Goal: Task Accomplishment & Management: Manage account settings

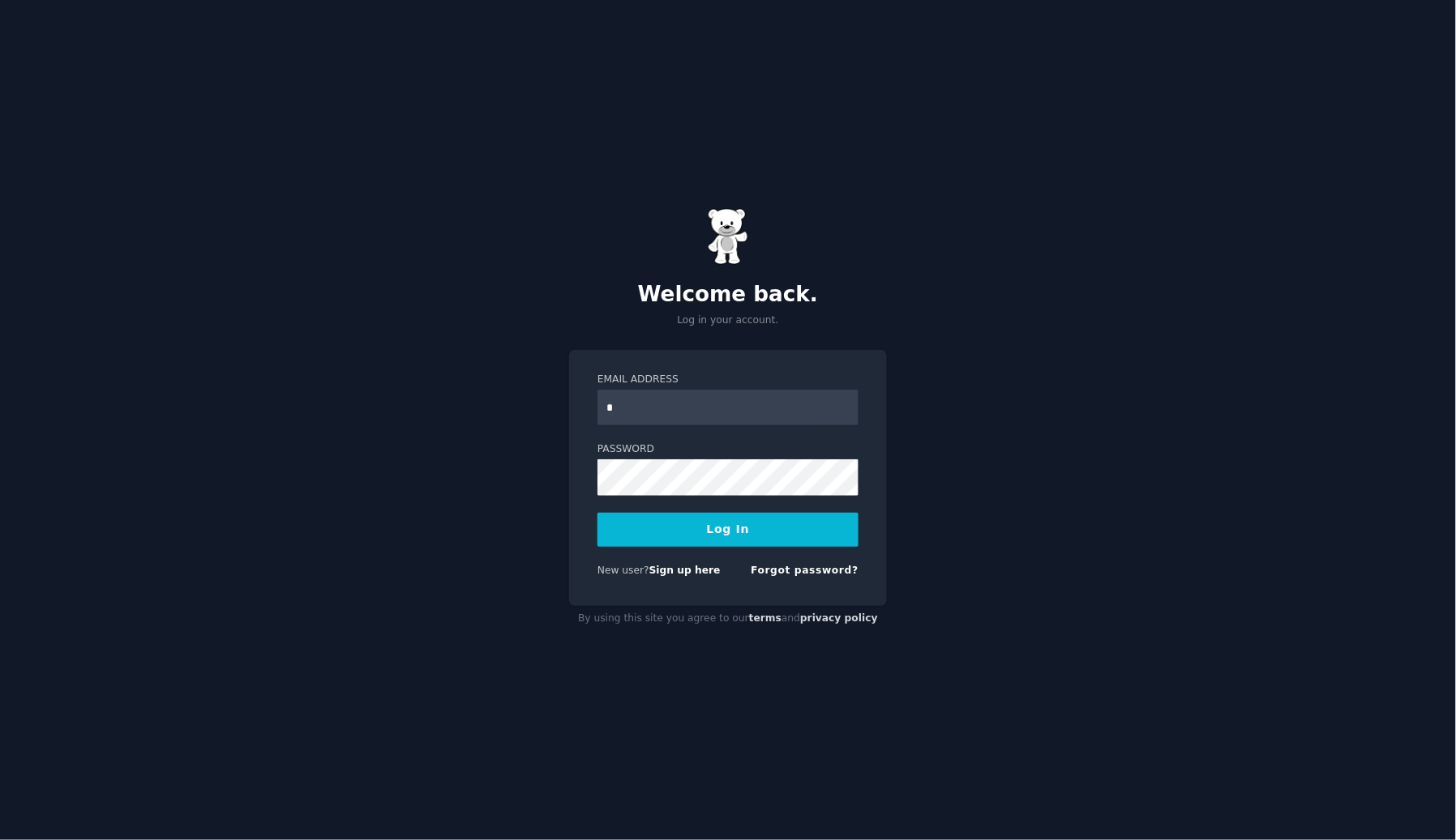
type input "**********"
click at [705, 534] on button "Log In" at bounding box center [727, 530] width 261 height 34
click at [597, 513] on button "Log In" at bounding box center [727, 530] width 261 height 34
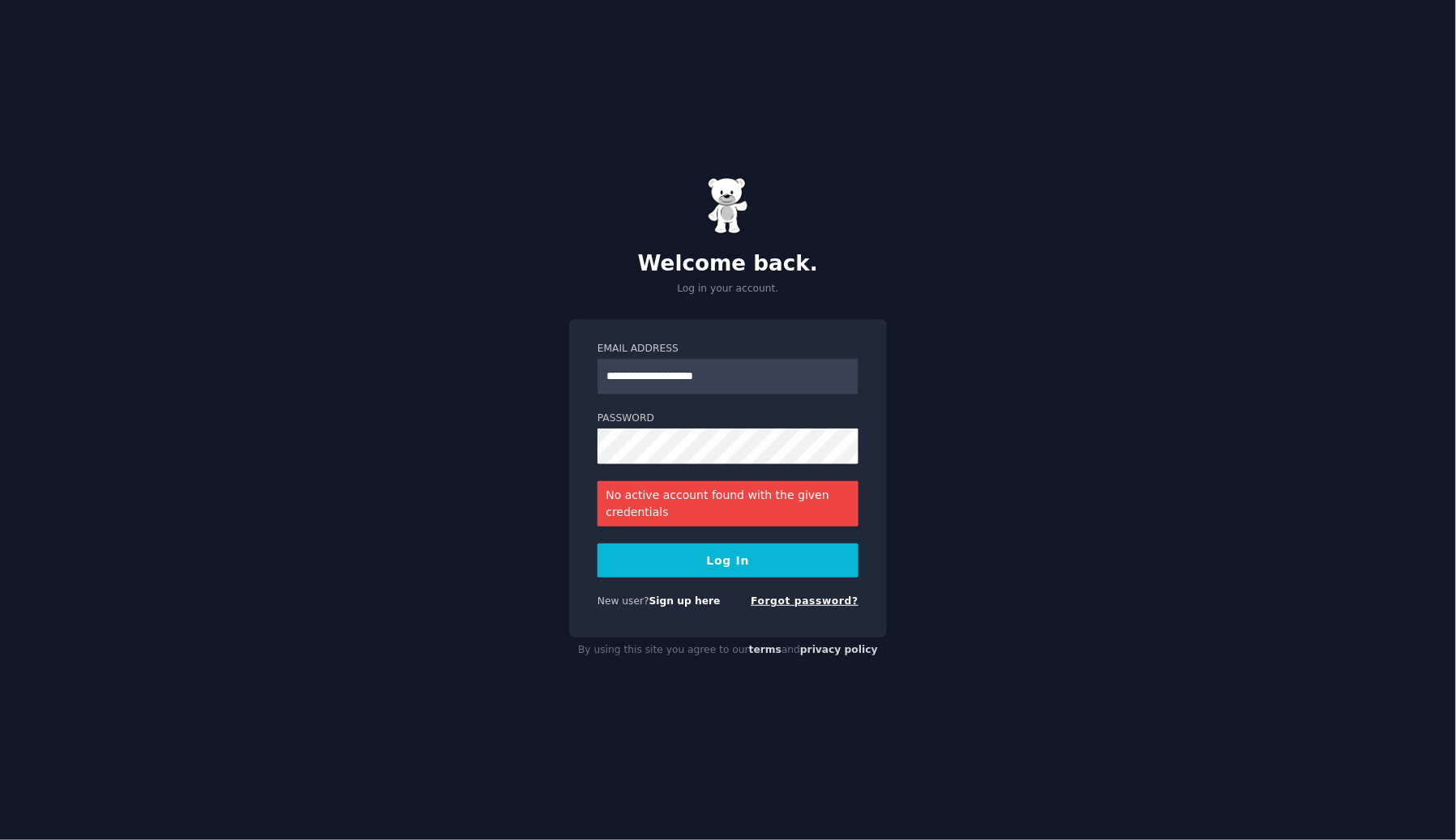
click at [812, 598] on link "Forgot password?" at bounding box center [805, 600] width 108 height 11
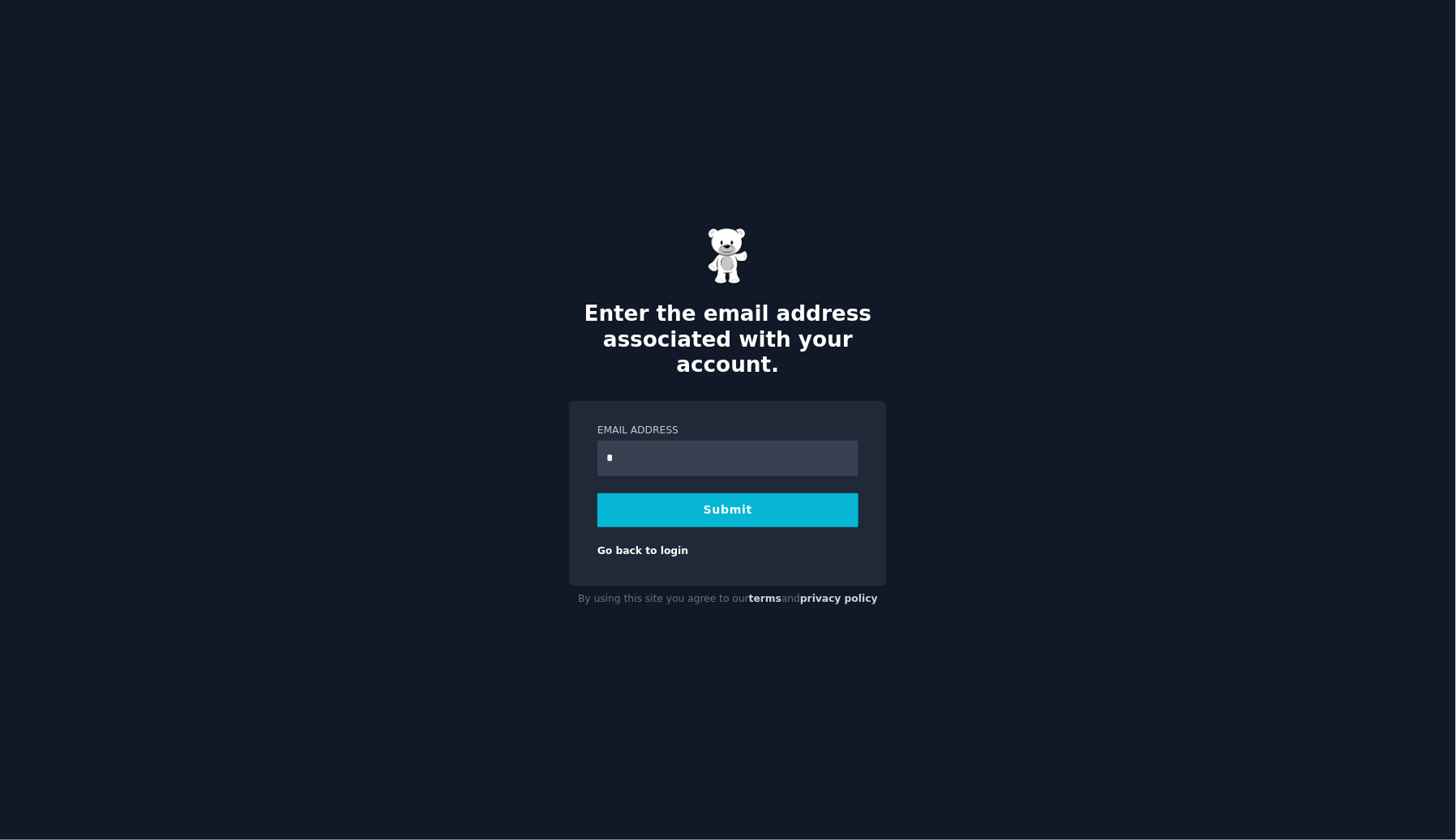
type input "**********"
click at [733, 497] on button "Submit" at bounding box center [727, 510] width 261 height 34
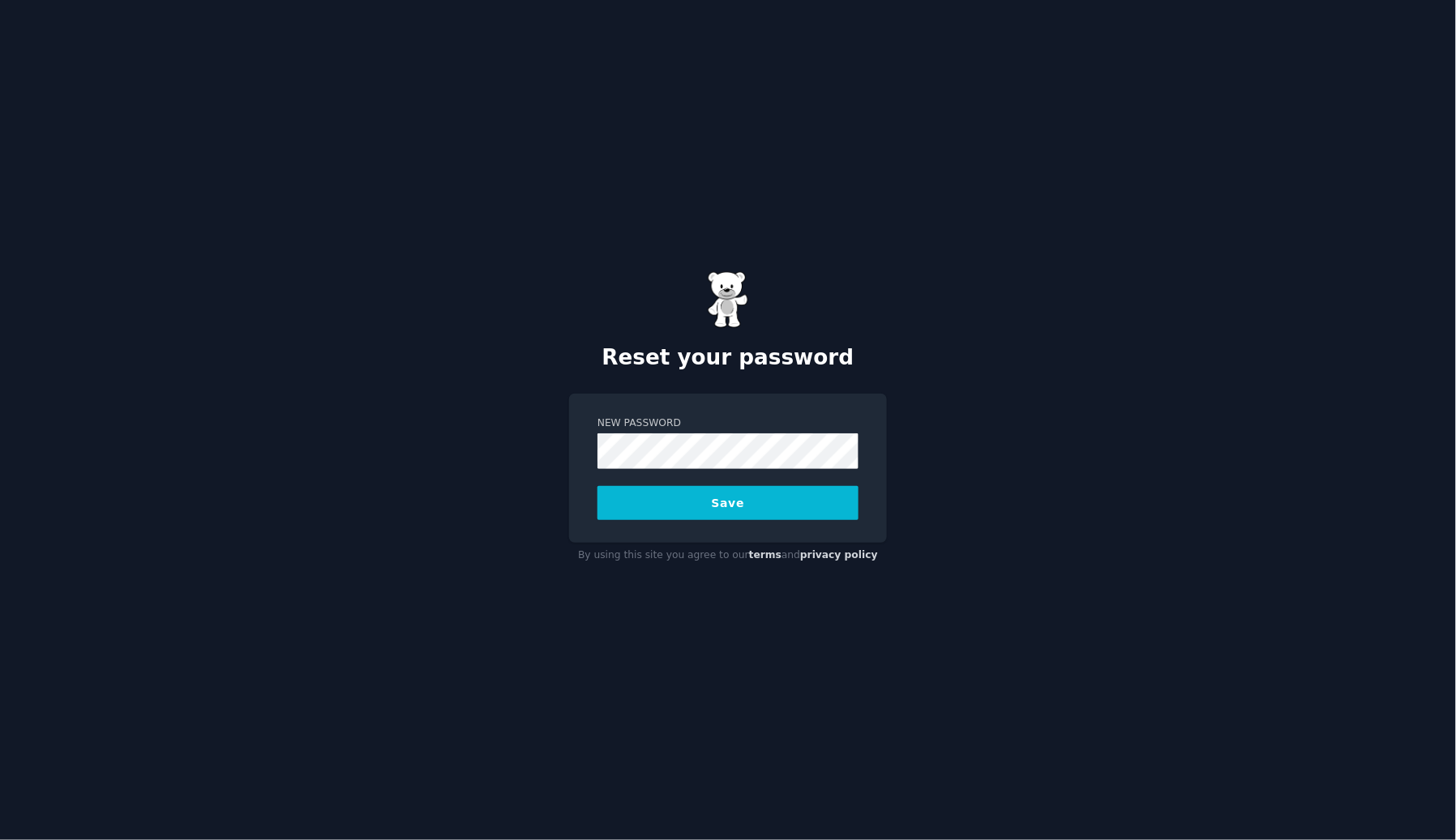
click at [775, 516] on button "Save" at bounding box center [727, 503] width 261 height 34
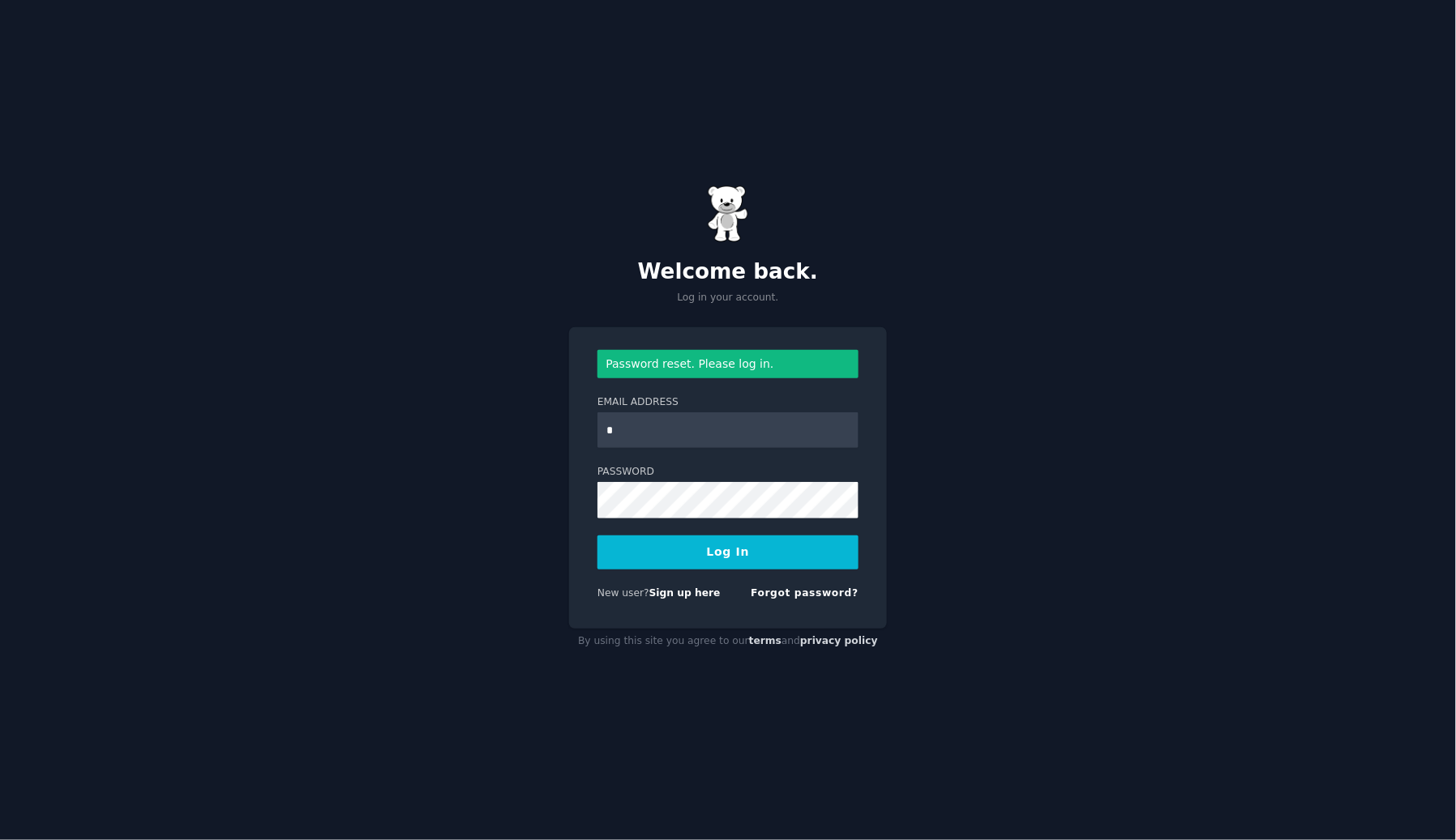
type input "**********"
click at [597, 536] on button "Log In" at bounding box center [727, 552] width 261 height 34
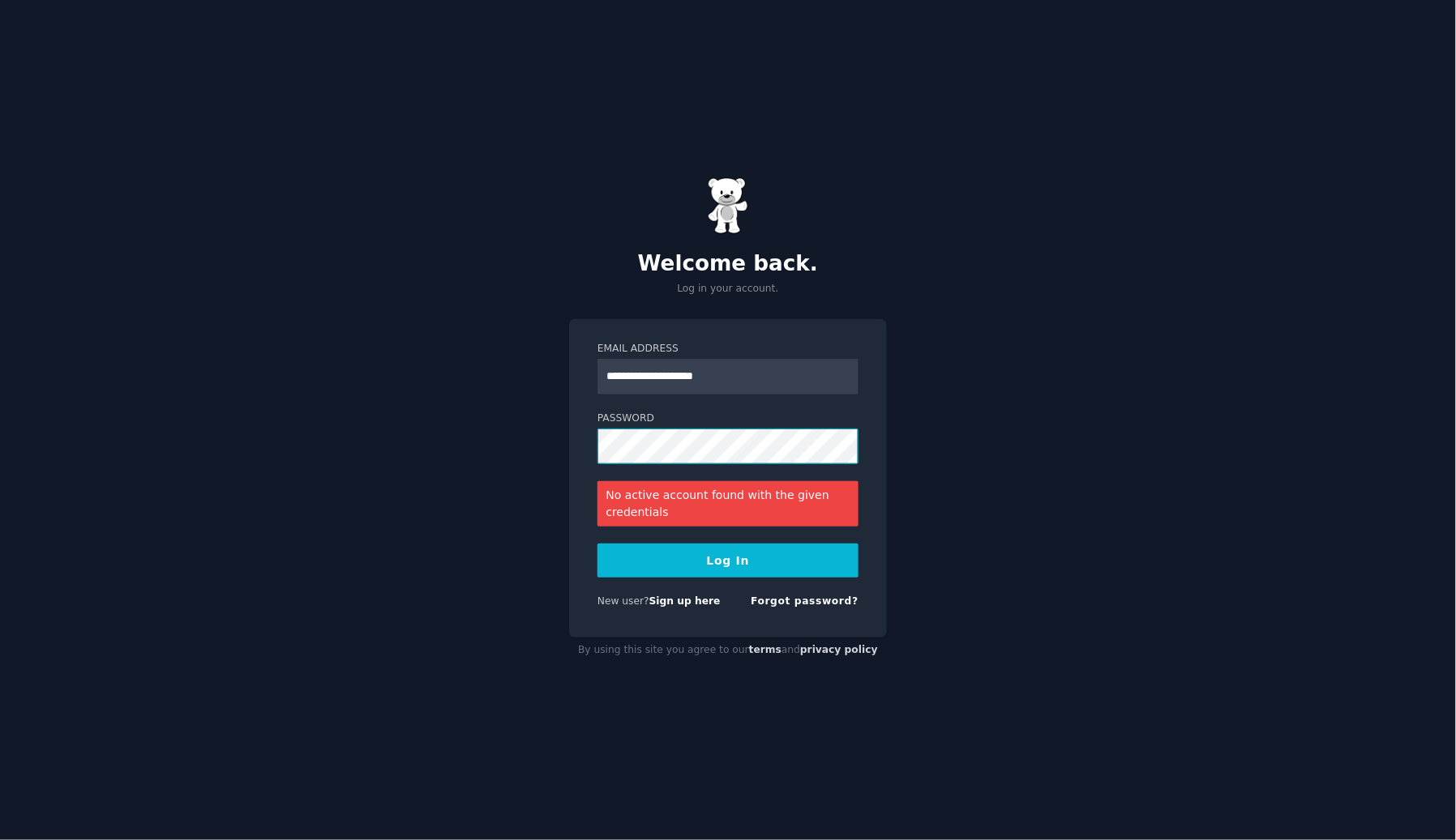
click at [597, 544] on button "Log In" at bounding box center [727, 561] width 261 height 34
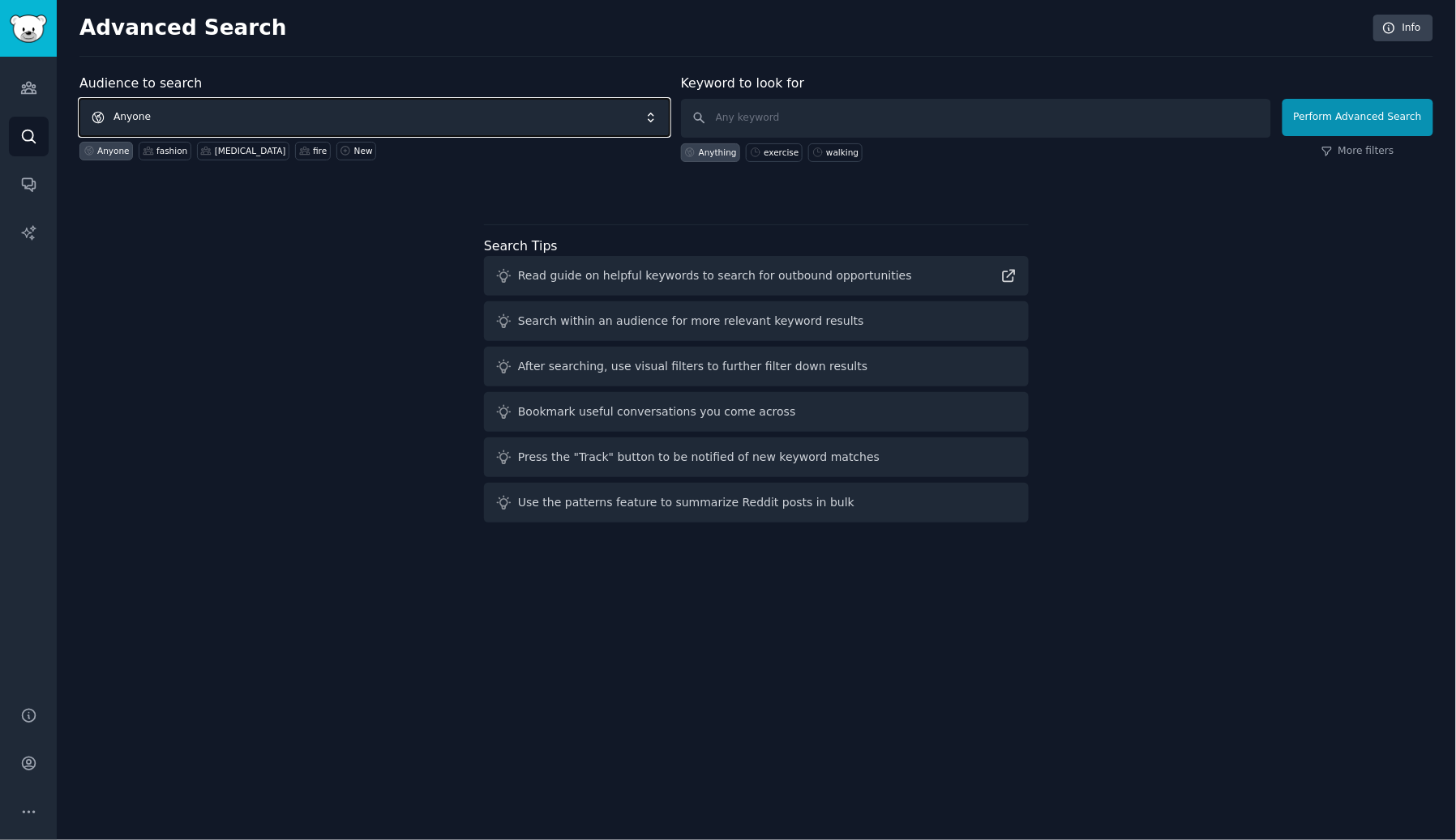
click at [138, 110] on span "Anyone" at bounding box center [375, 117] width 590 height 37
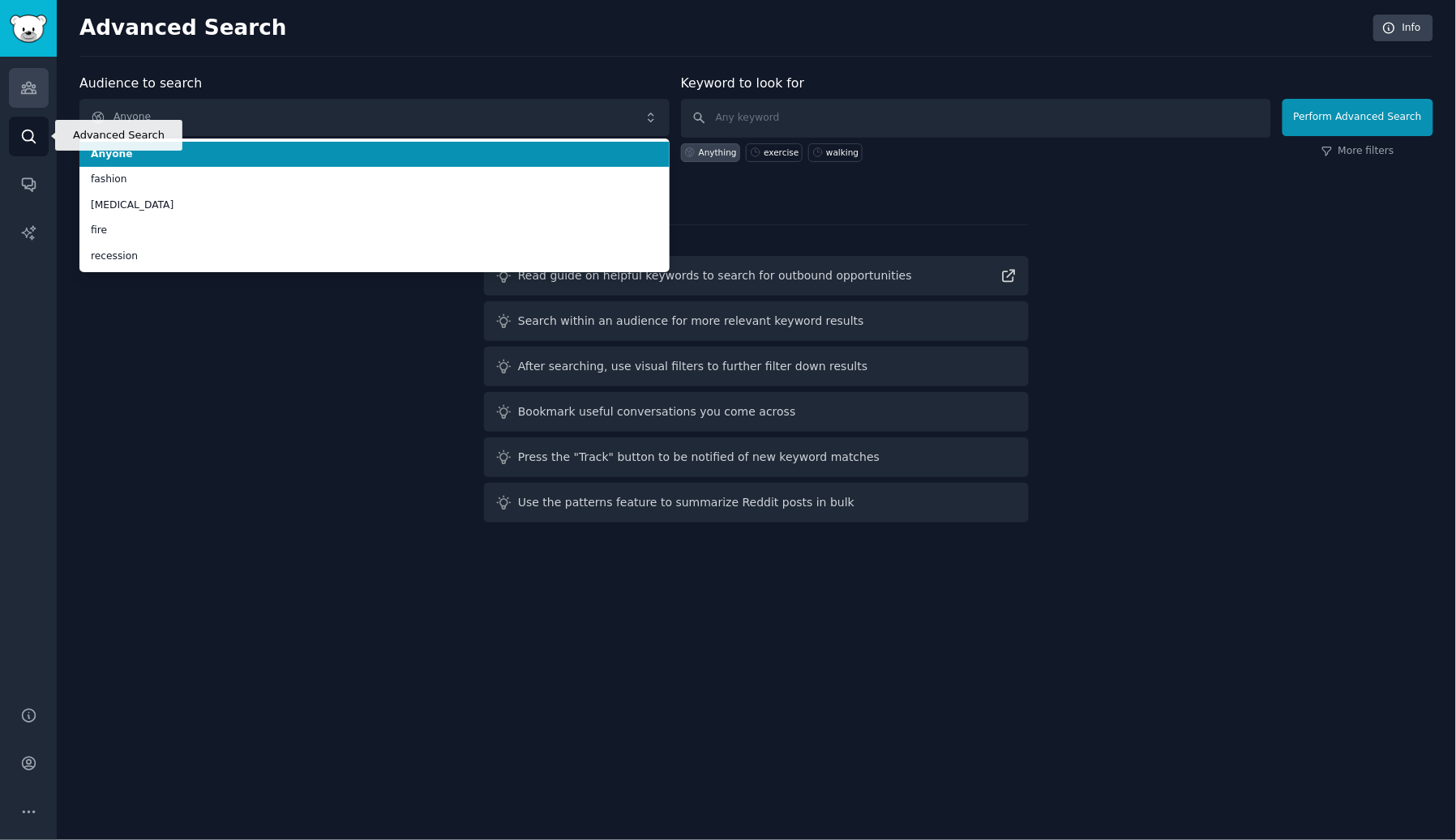
click at [35, 92] on icon "Sidebar" at bounding box center [28, 88] width 14 height 11
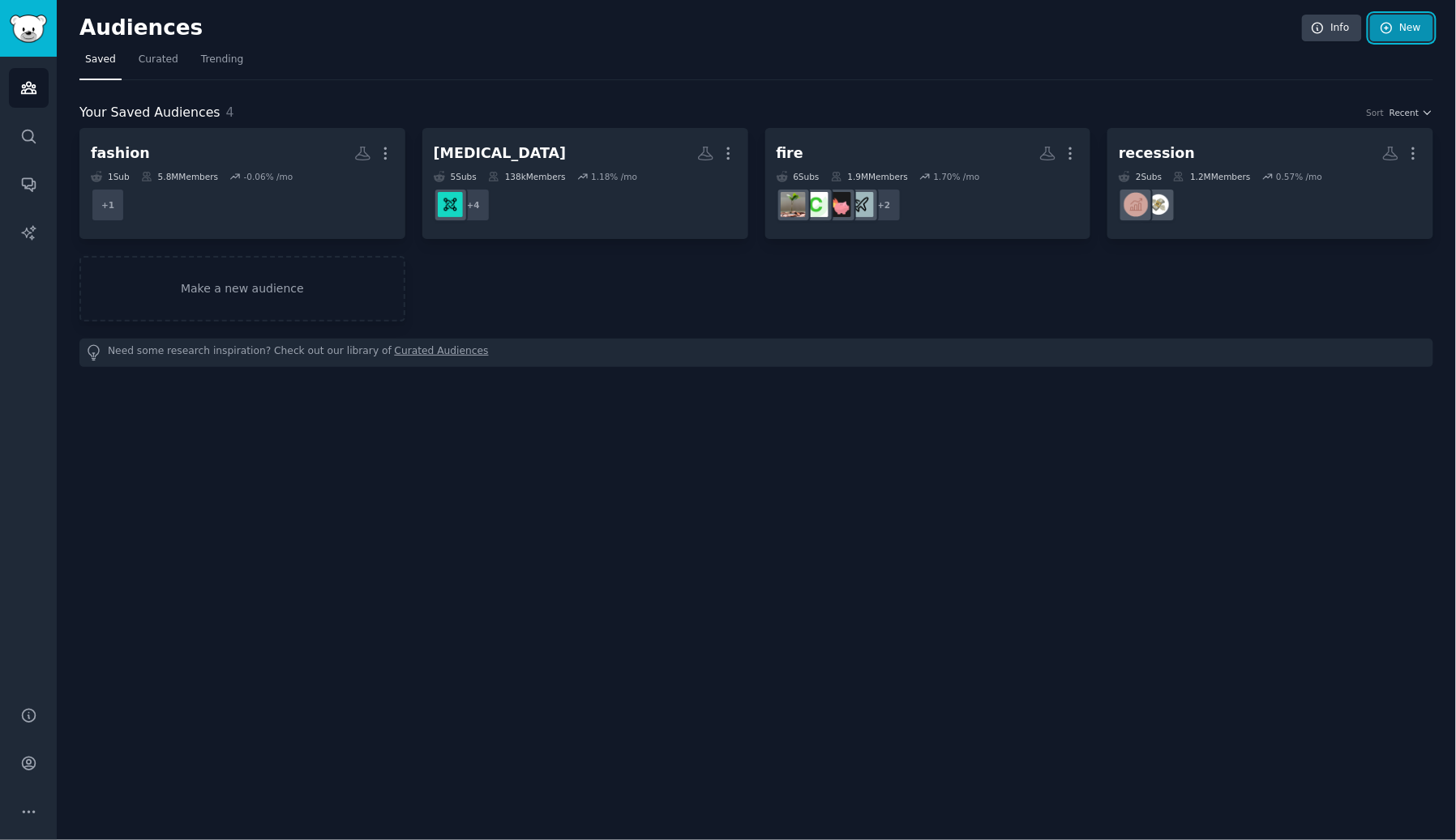
click at [1390, 37] on link "New" at bounding box center [1401, 28] width 63 height 28
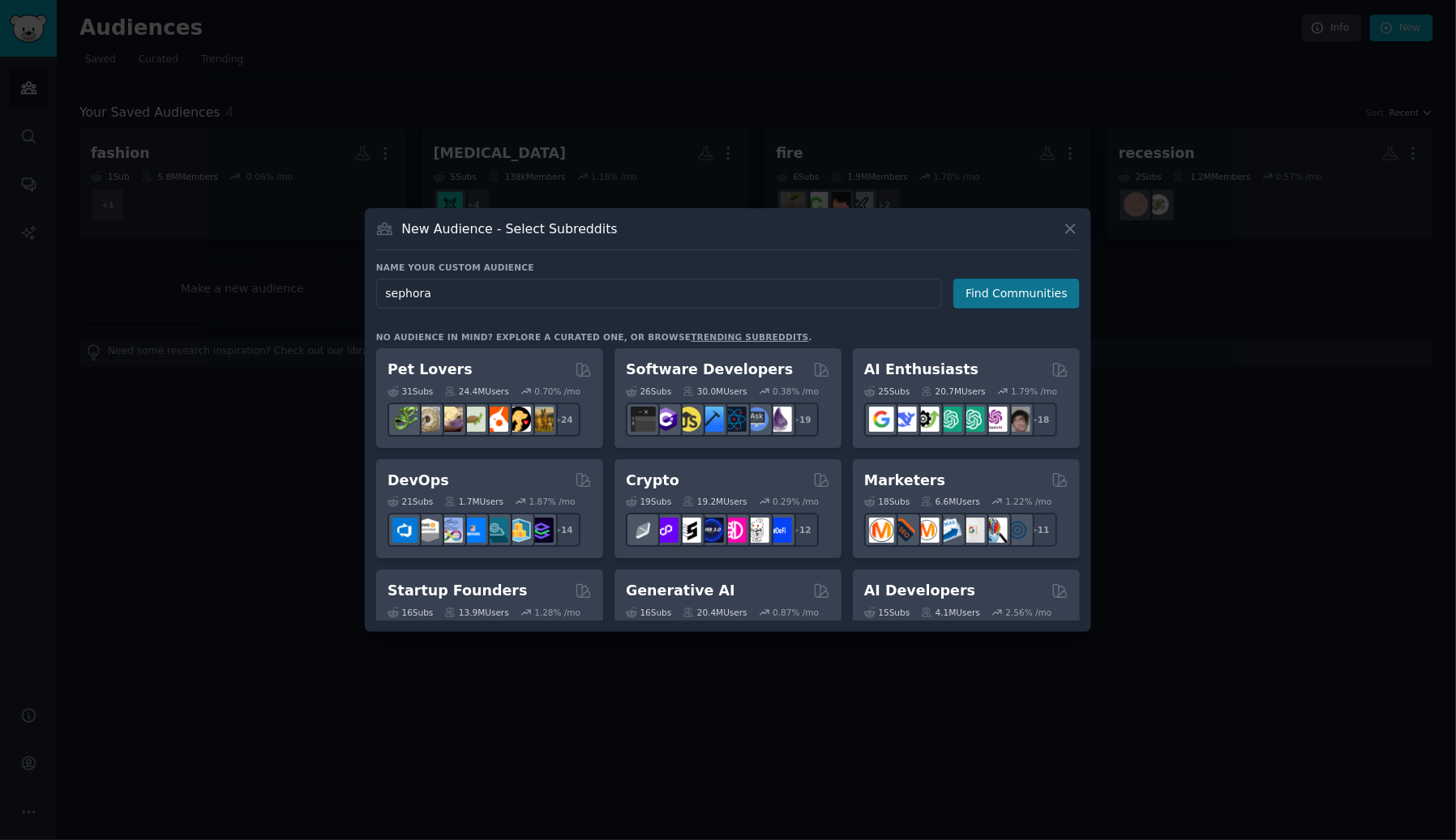
type input "sephora"
click at [1033, 290] on button "Find Communities" at bounding box center [1017, 294] width 127 height 30
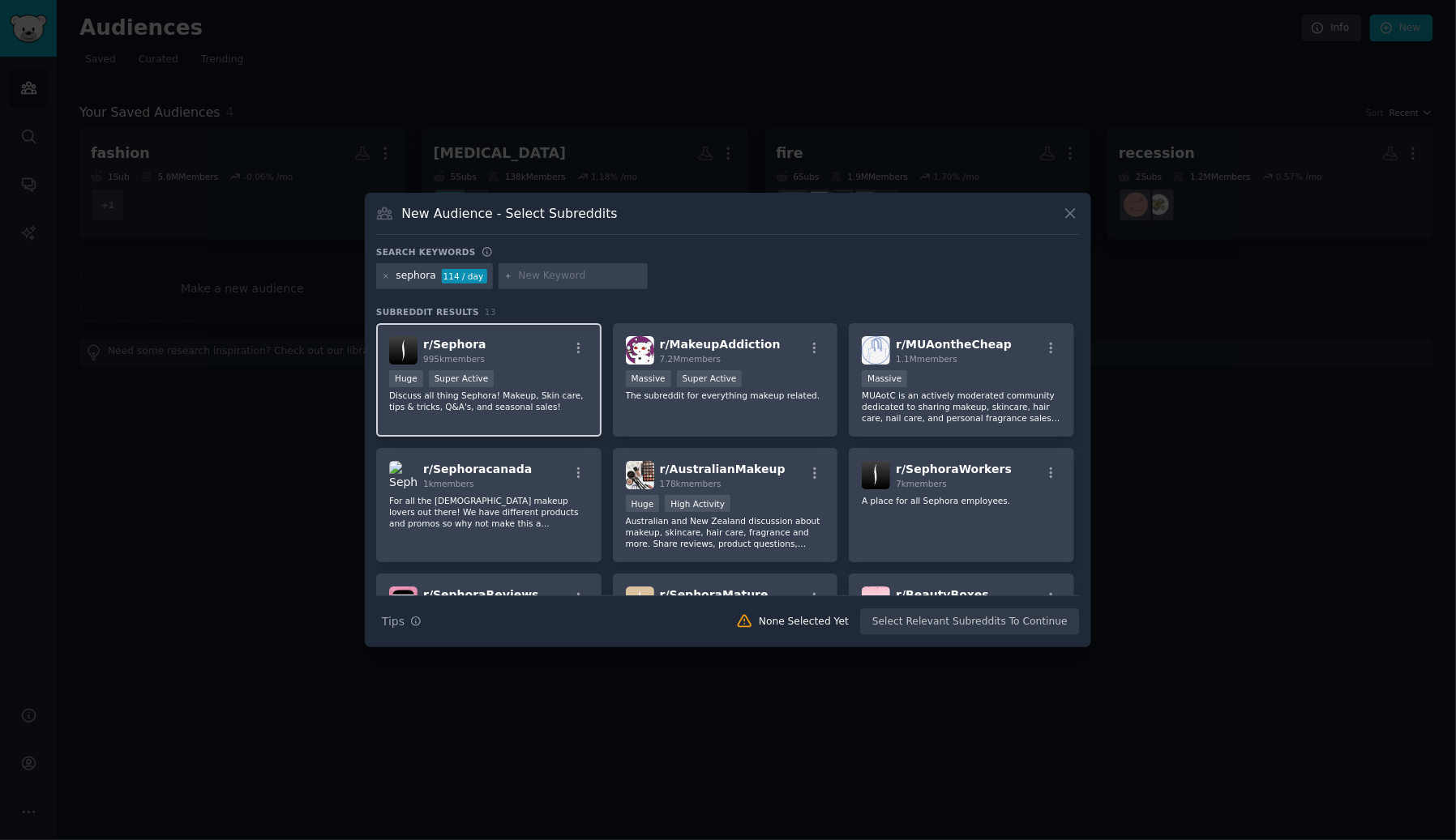
click at [520, 341] on div "r/ Sephora 995k members" at bounding box center [488, 351] width 199 height 29
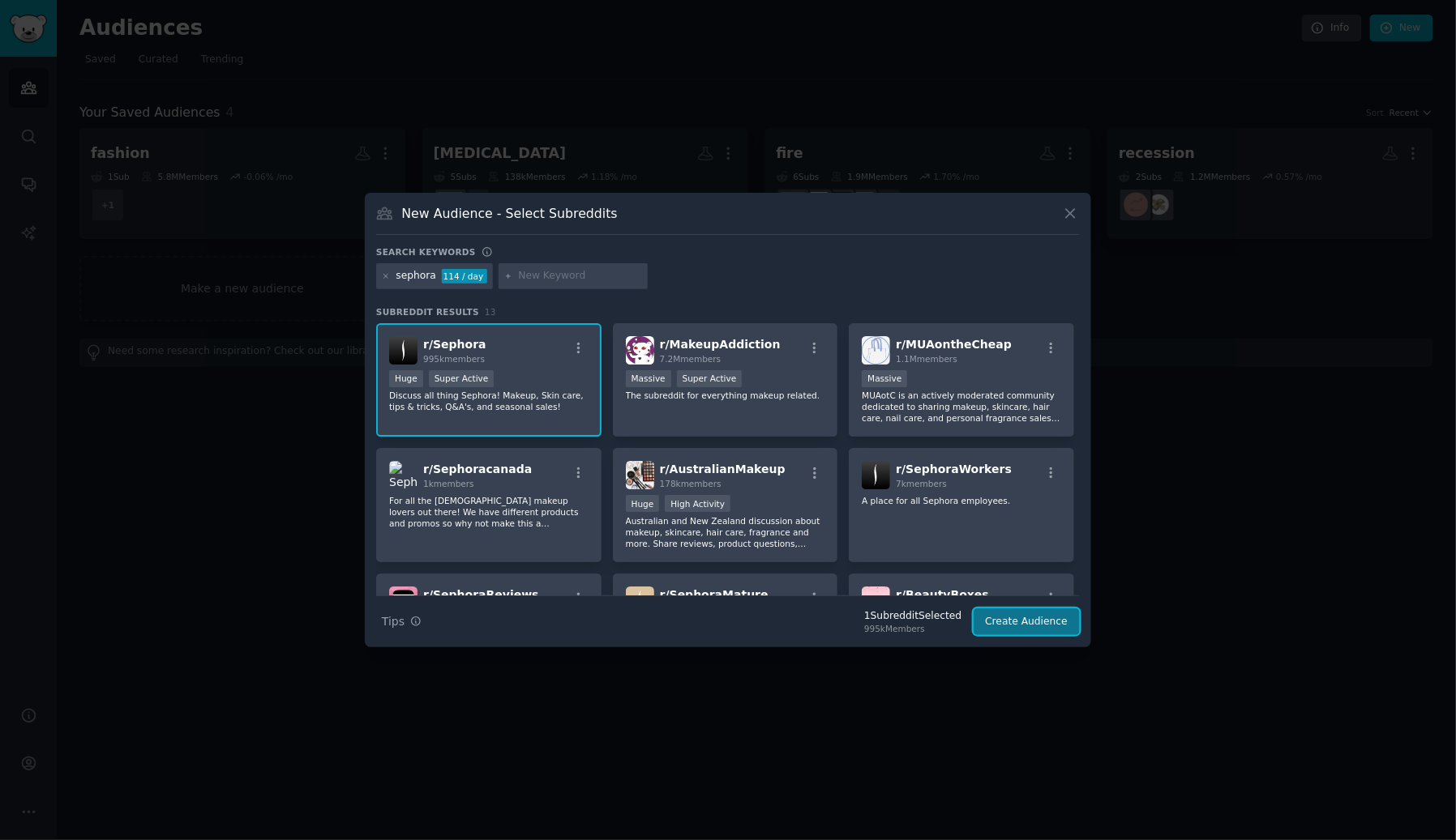
click at [1058, 613] on button "Create Audience" at bounding box center [1027, 622] width 107 height 28
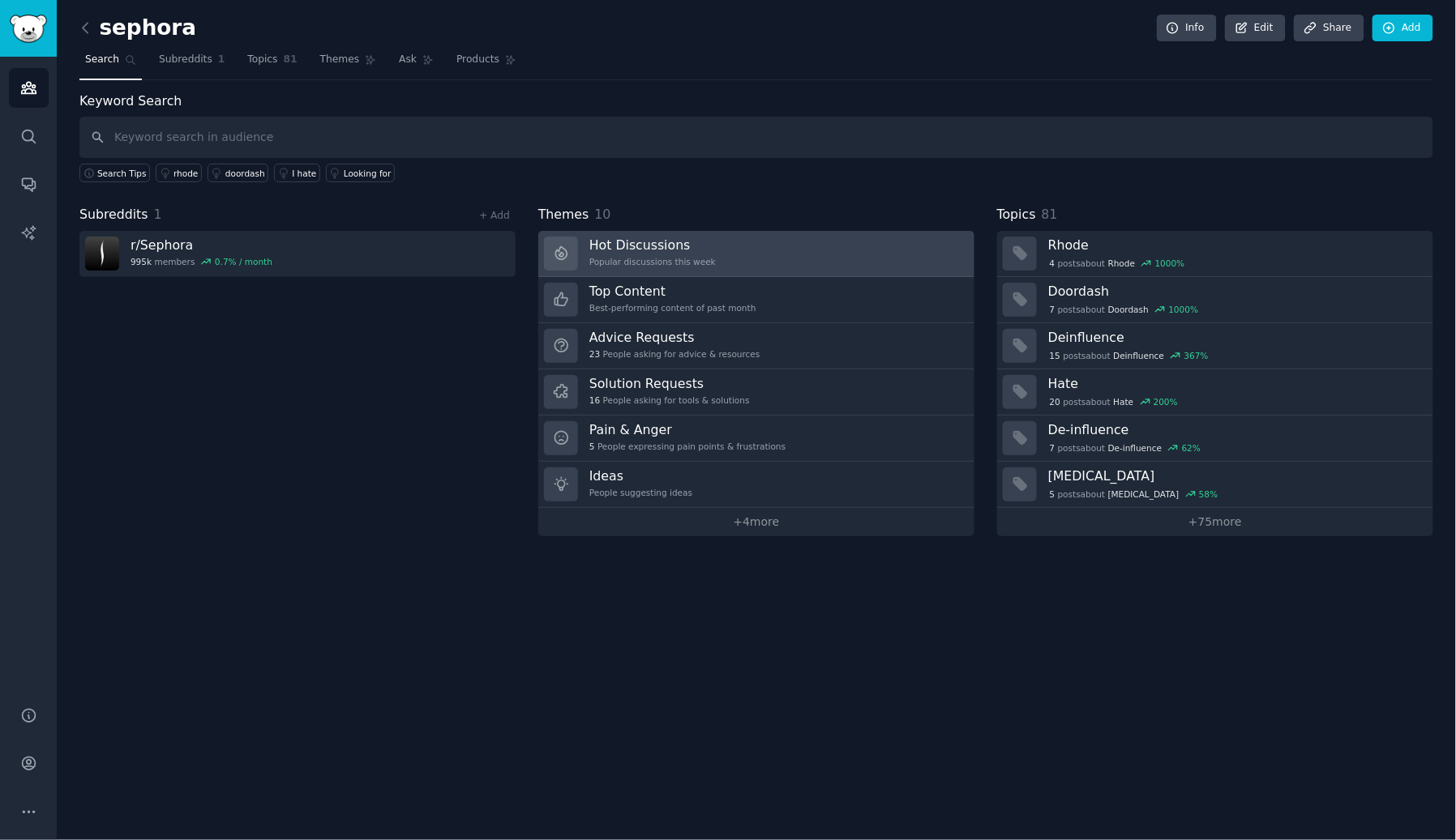
click at [826, 261] on link "Hot Discussions Popular discussions this week" at bounding box center [756, 254] width 436 height 46
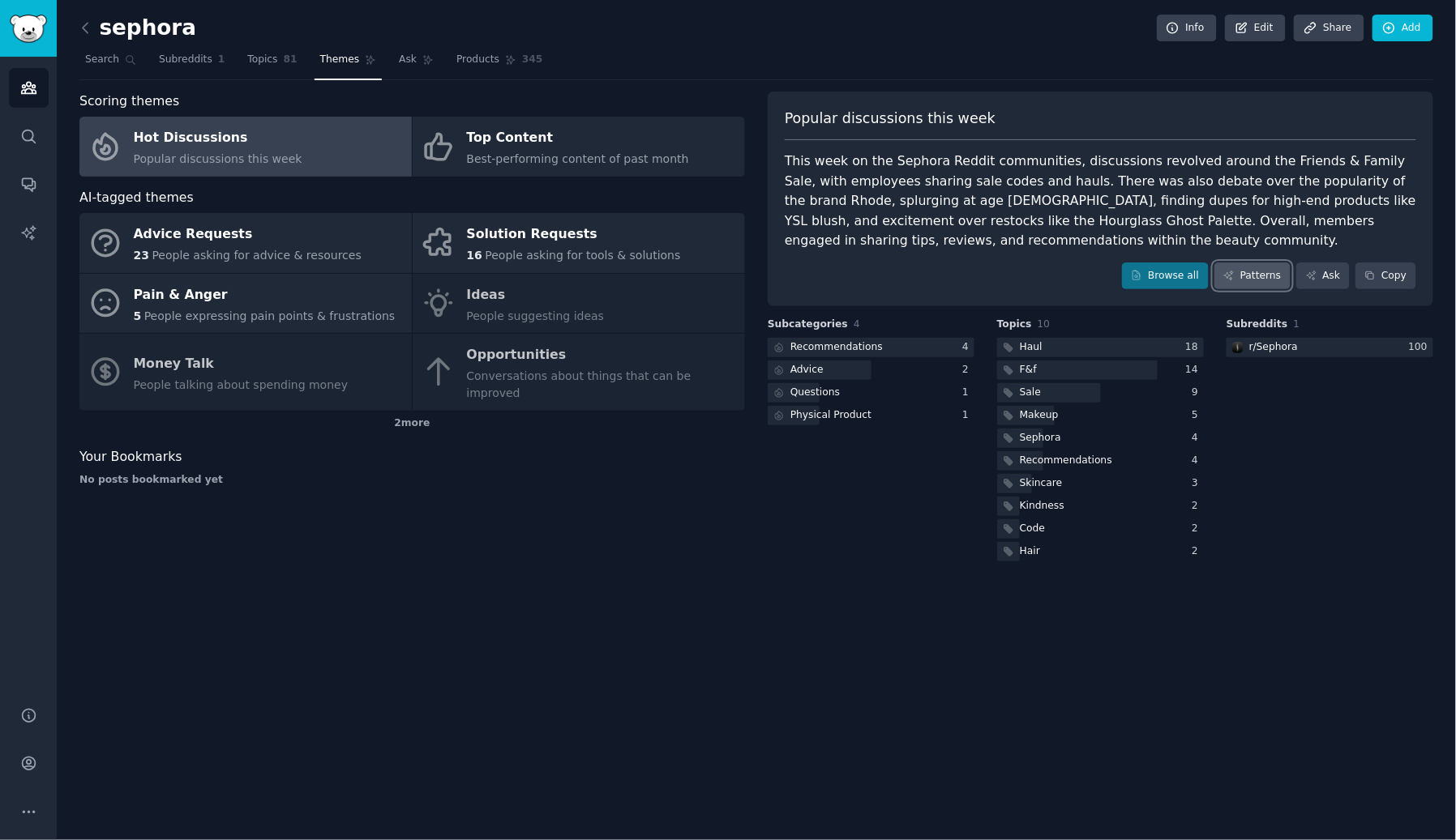
click at [1264, 273] on link "Patterns" at bounding box center [1252, 276] width 76 height 28
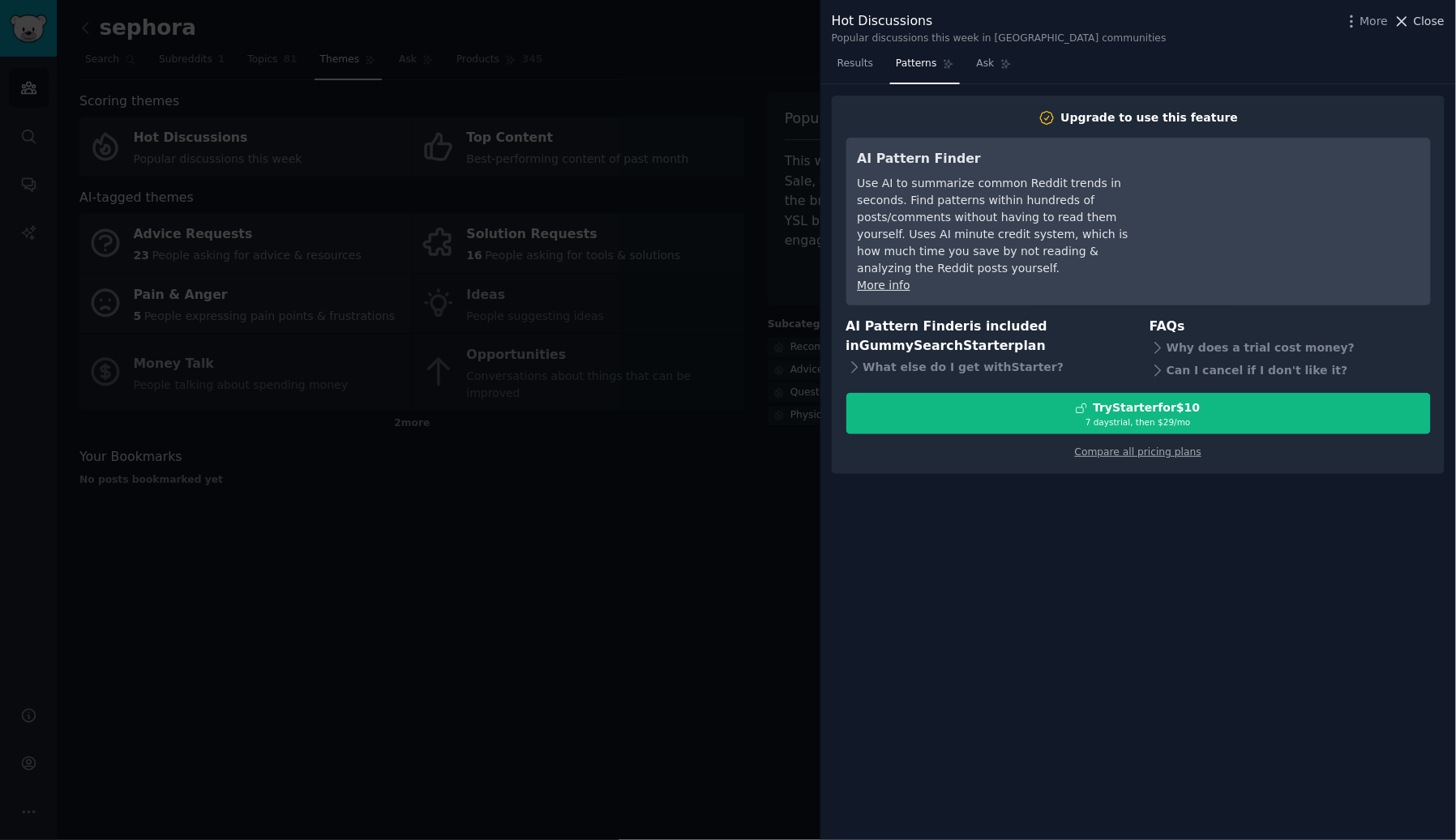
click at [1405, 15] on icon at bounding box center [1402, 21] width 17 height 17
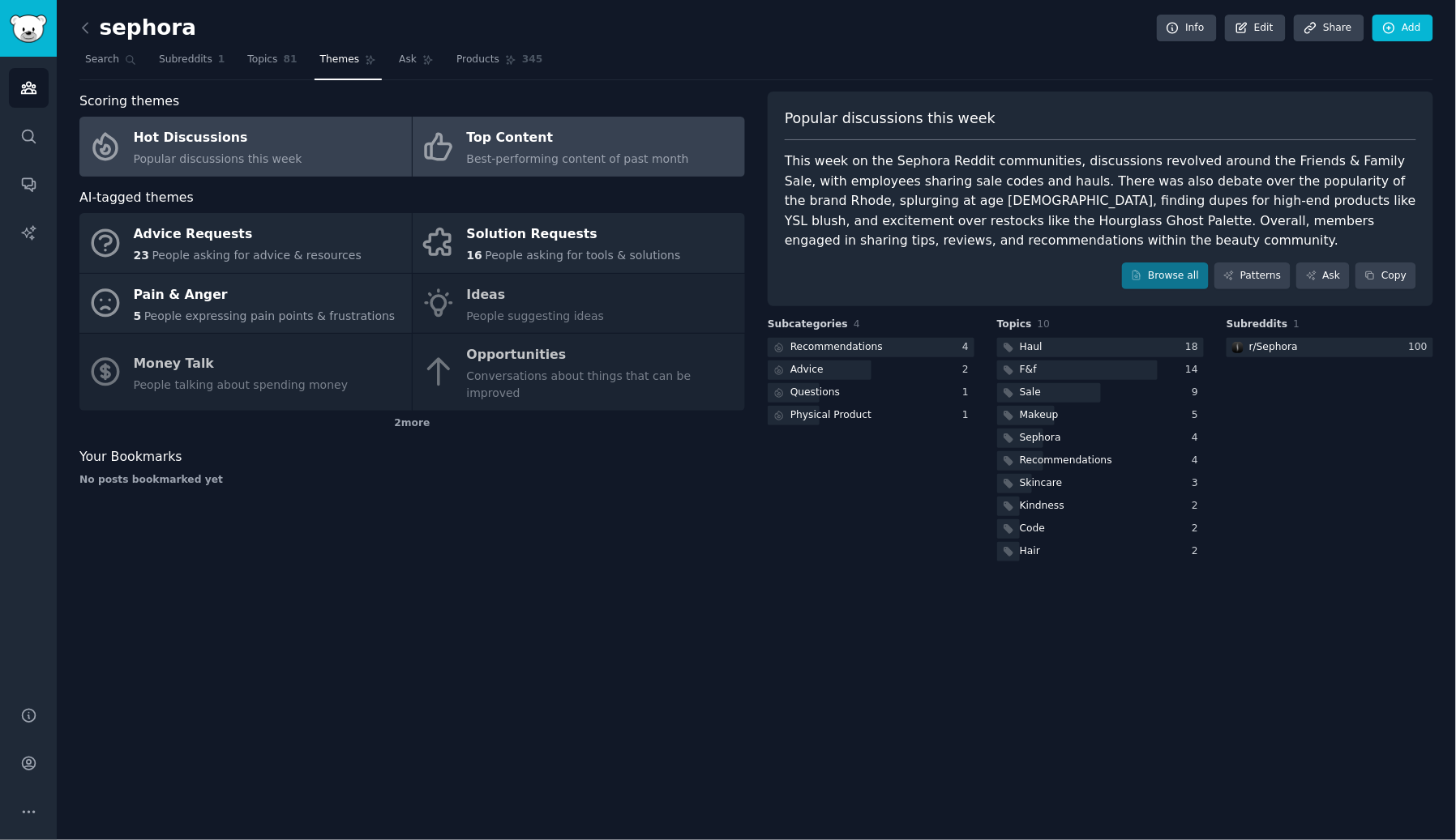
click at [586, 121] on link "Top Content Best-performing content of past month" at bounding box center [579, 146] width 332 height 60
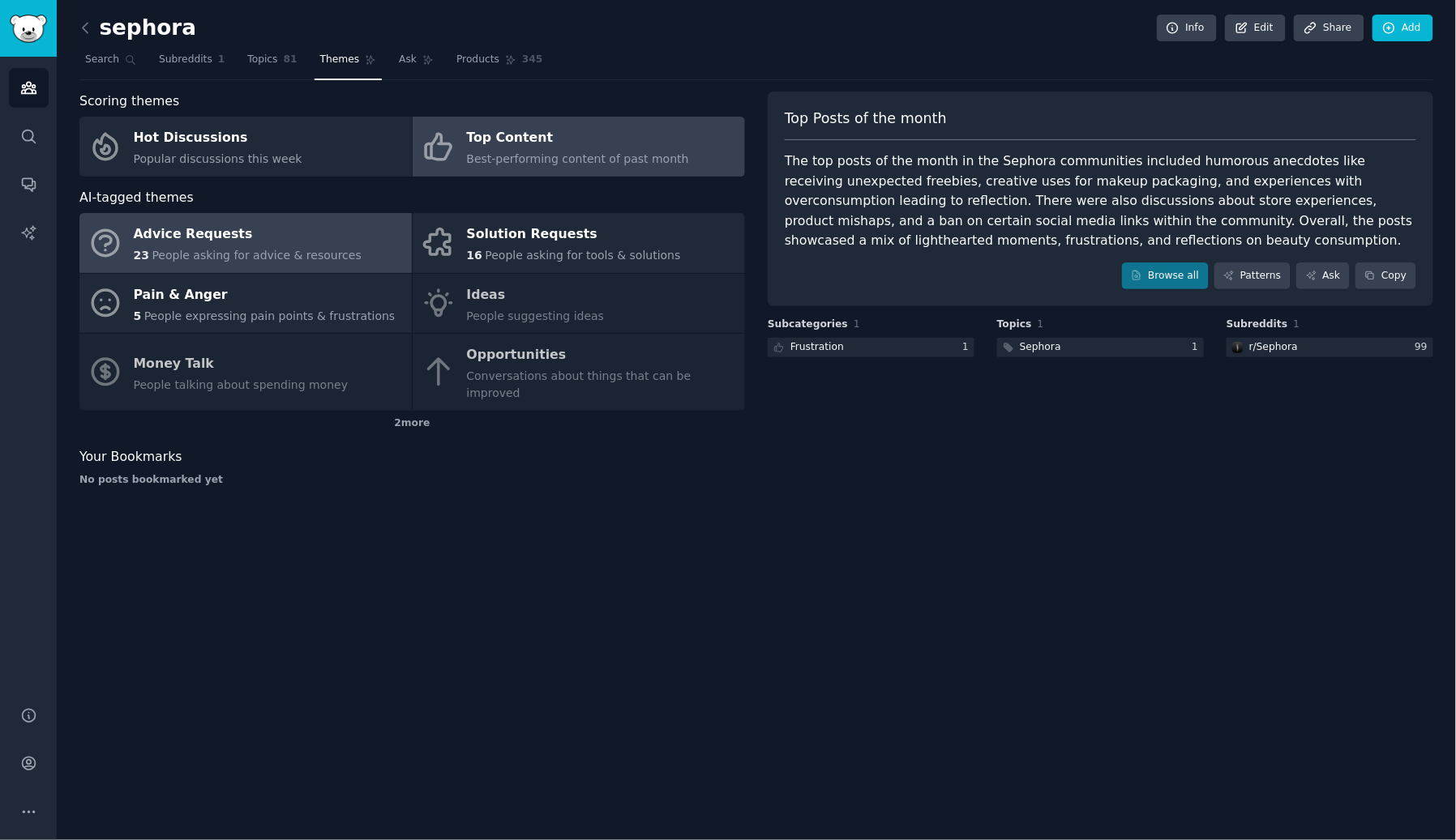
click at [181, 242] on div "Advice Requests" at bounding box center [248, 234] width 228 height 26
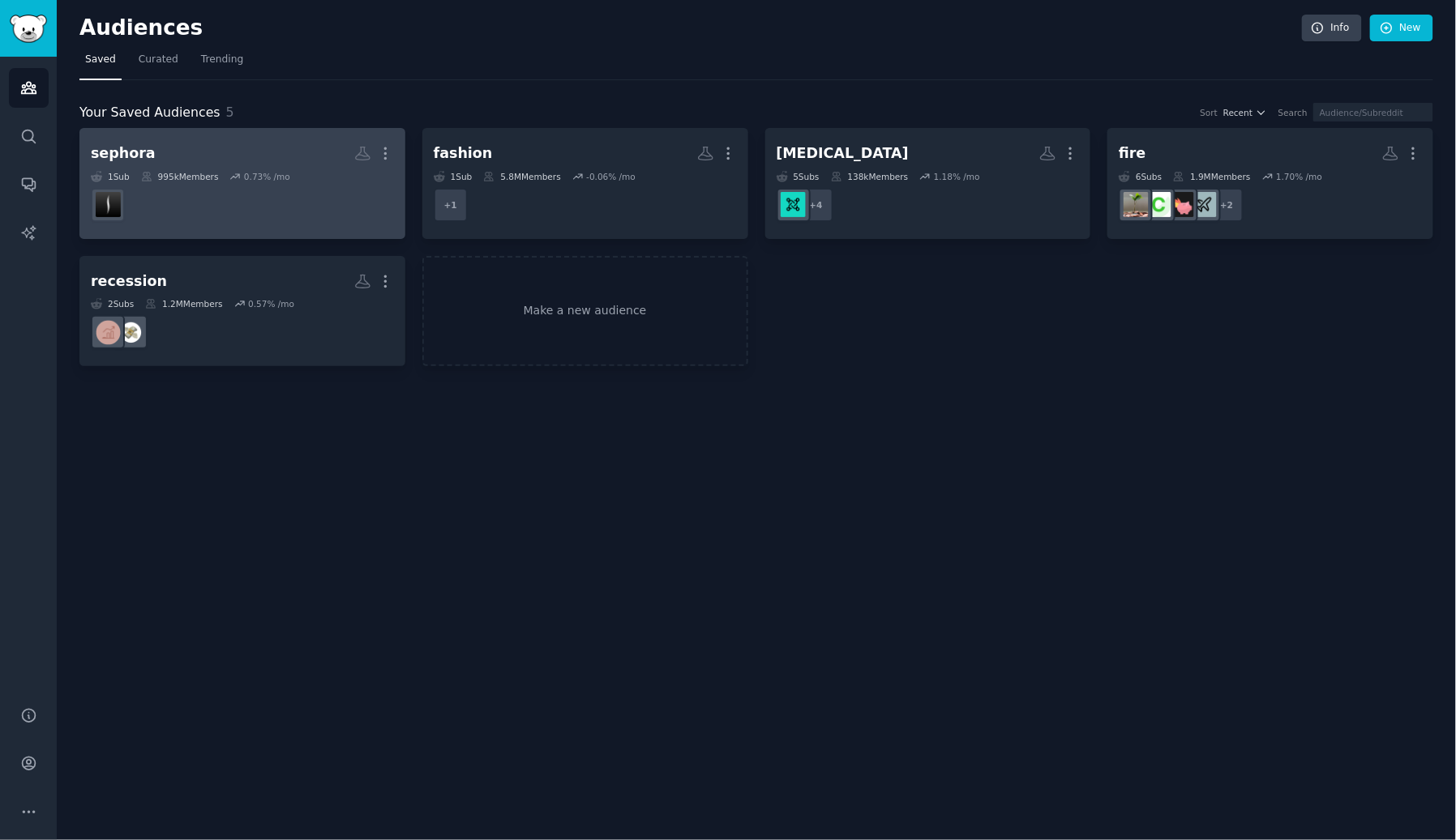
click at [240, 175] on icon at bounding box center [235, 177] width 9 height 5
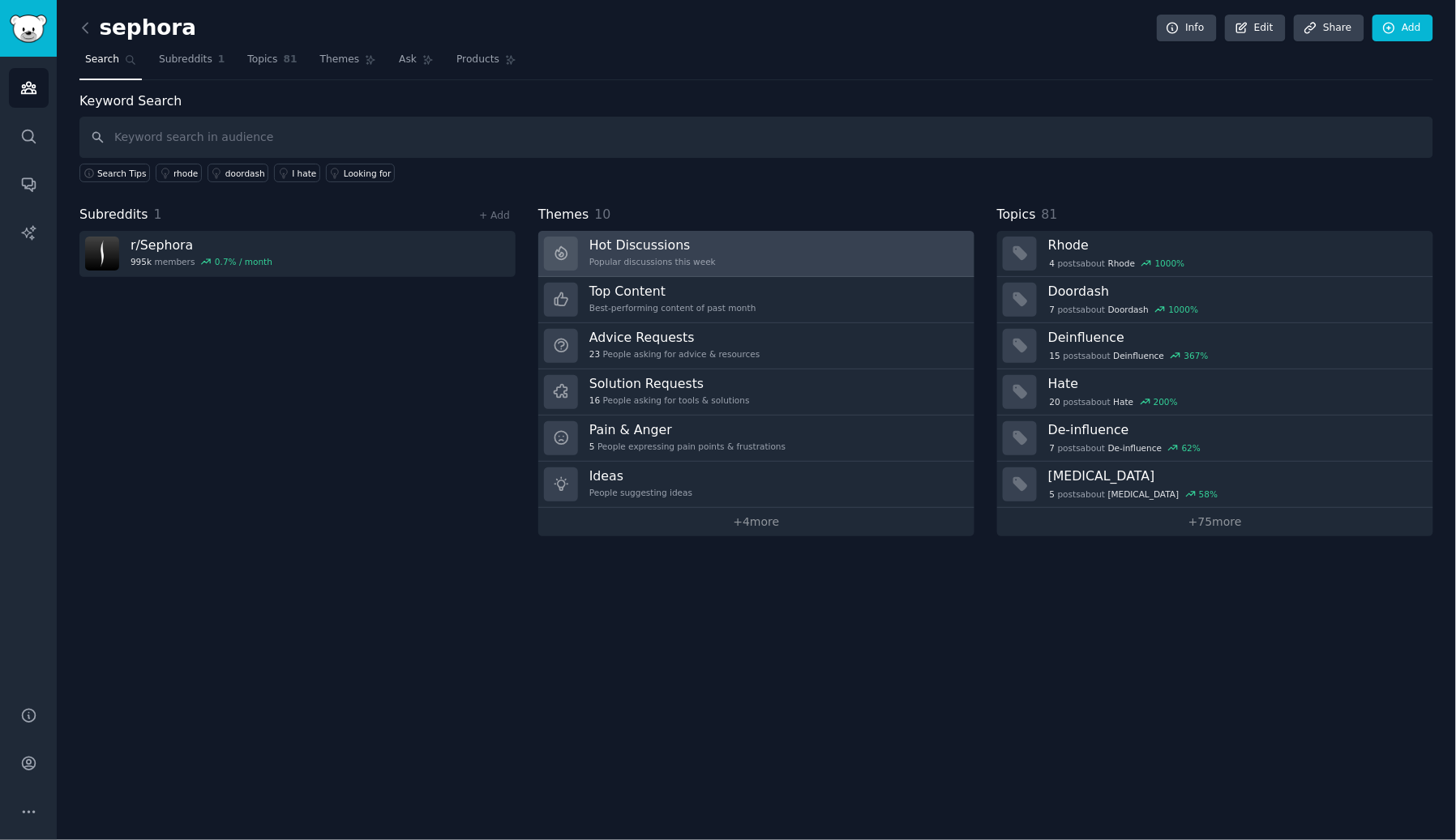
click at [810, 238] on link "Hot Discussions Popular discussions this week" at bounding box center [756, 254] width 436 height 46
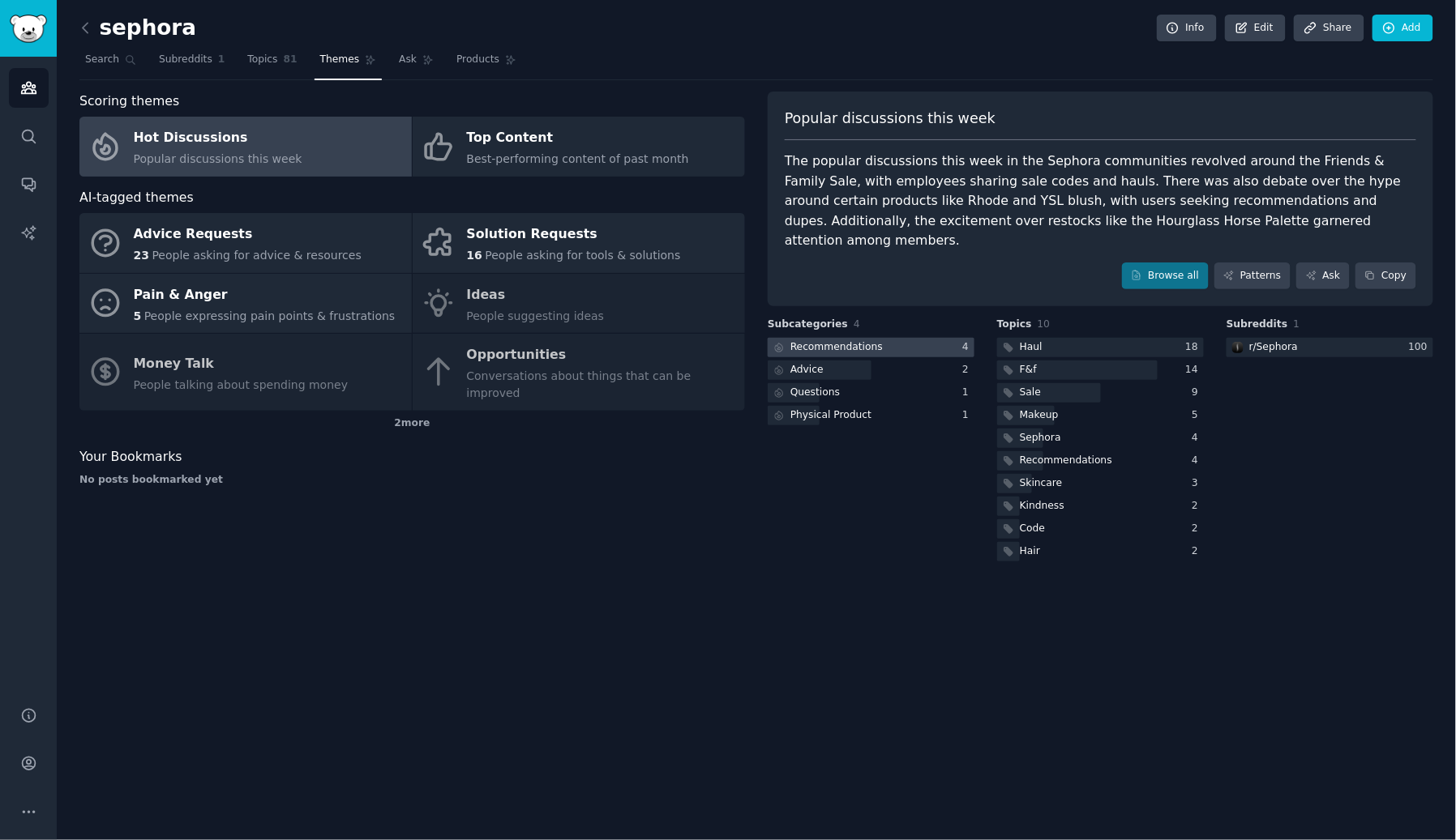
click at [828, 341] on div "Recommendations" at bounding box center [837, 347] width 93 height 14
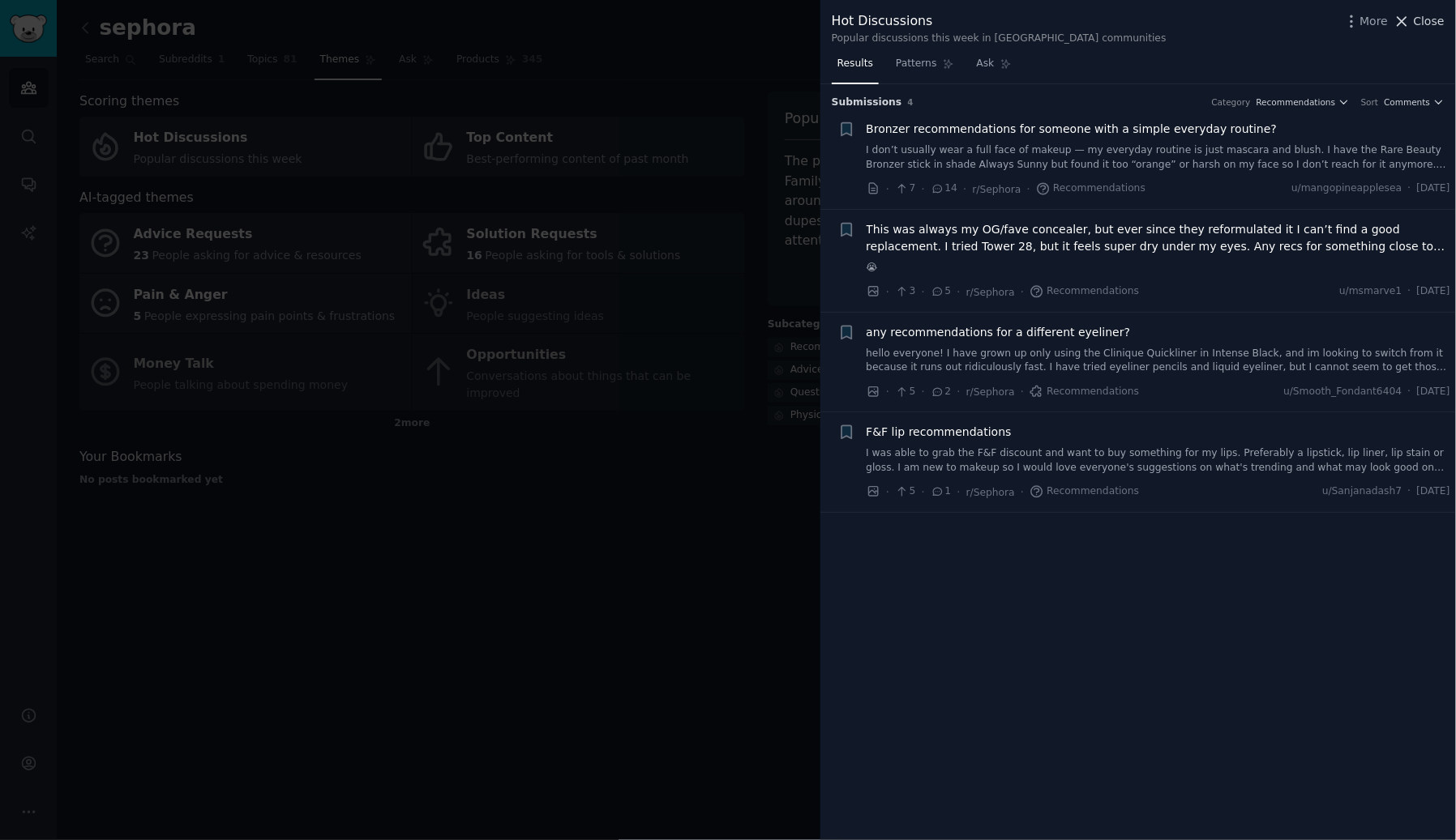
click at [1443, 23] on span "Close" at bounding box center [1429, 21] width 31 height 17
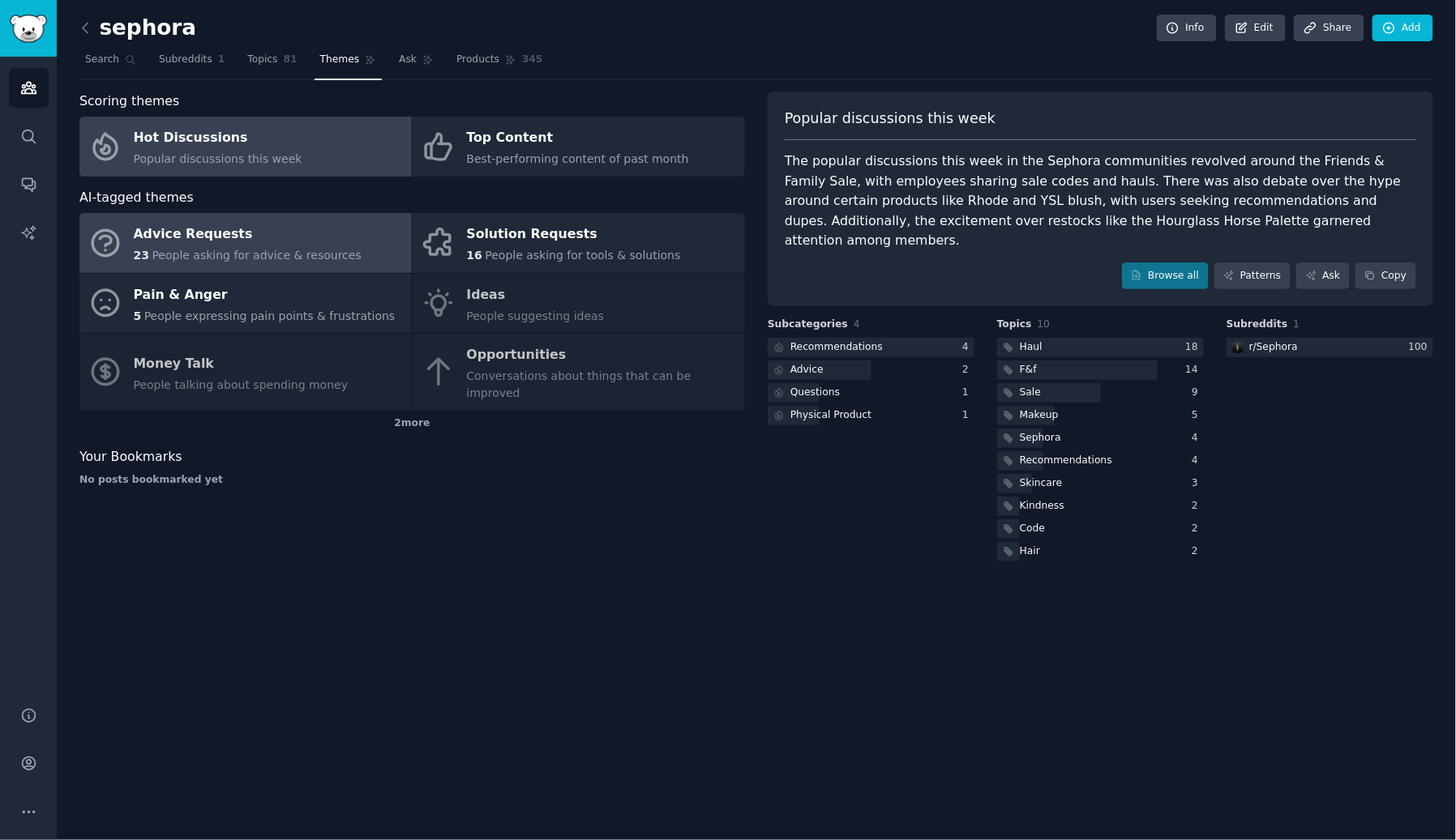
click at [186, 249] on span "People asking for advice & resources" at bounding box center [256, 255] width 209 height 13
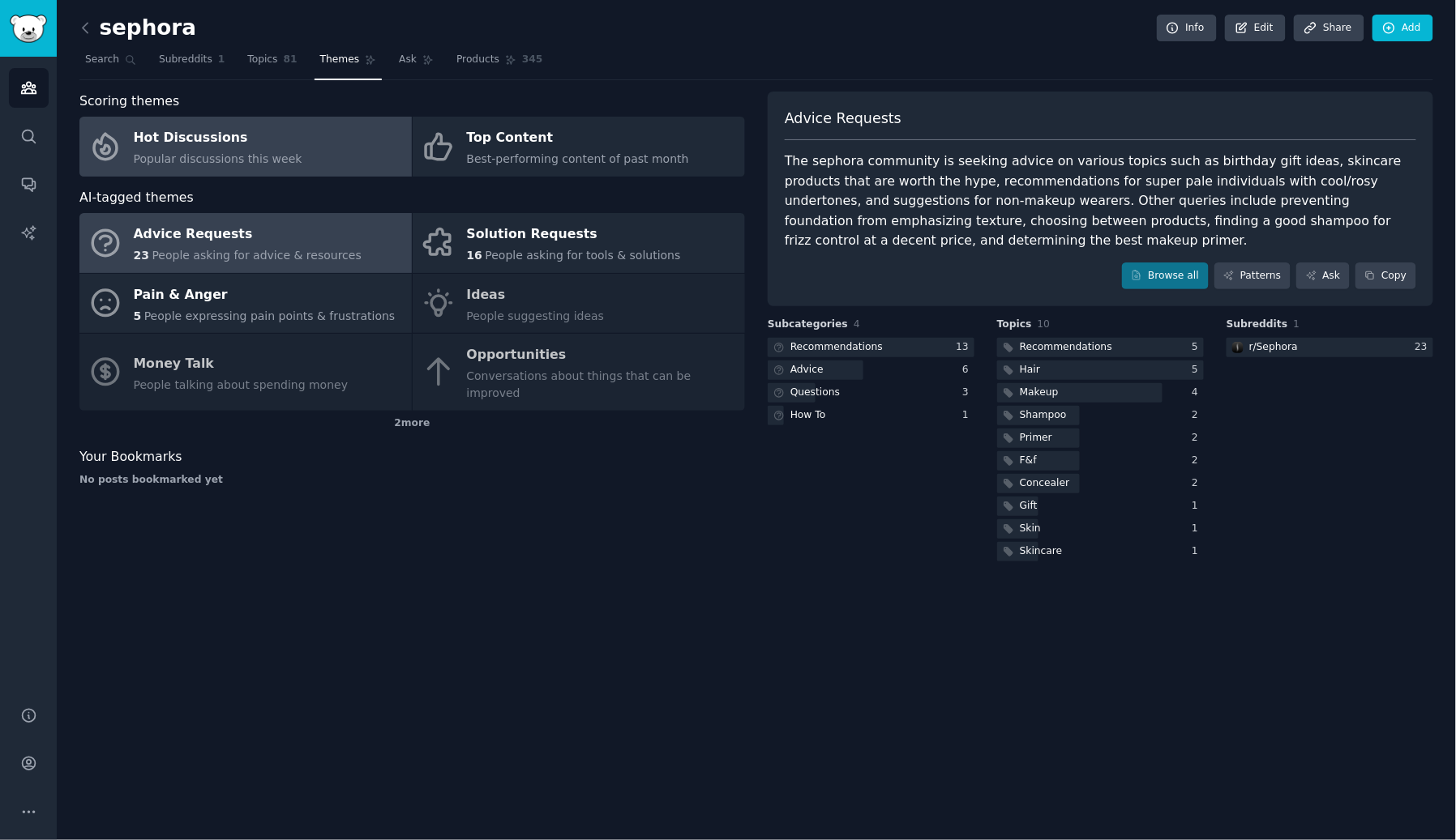
click at [207, 135] on div "Hot Discussions" at bounding box center [218, 138] width 169 height 26
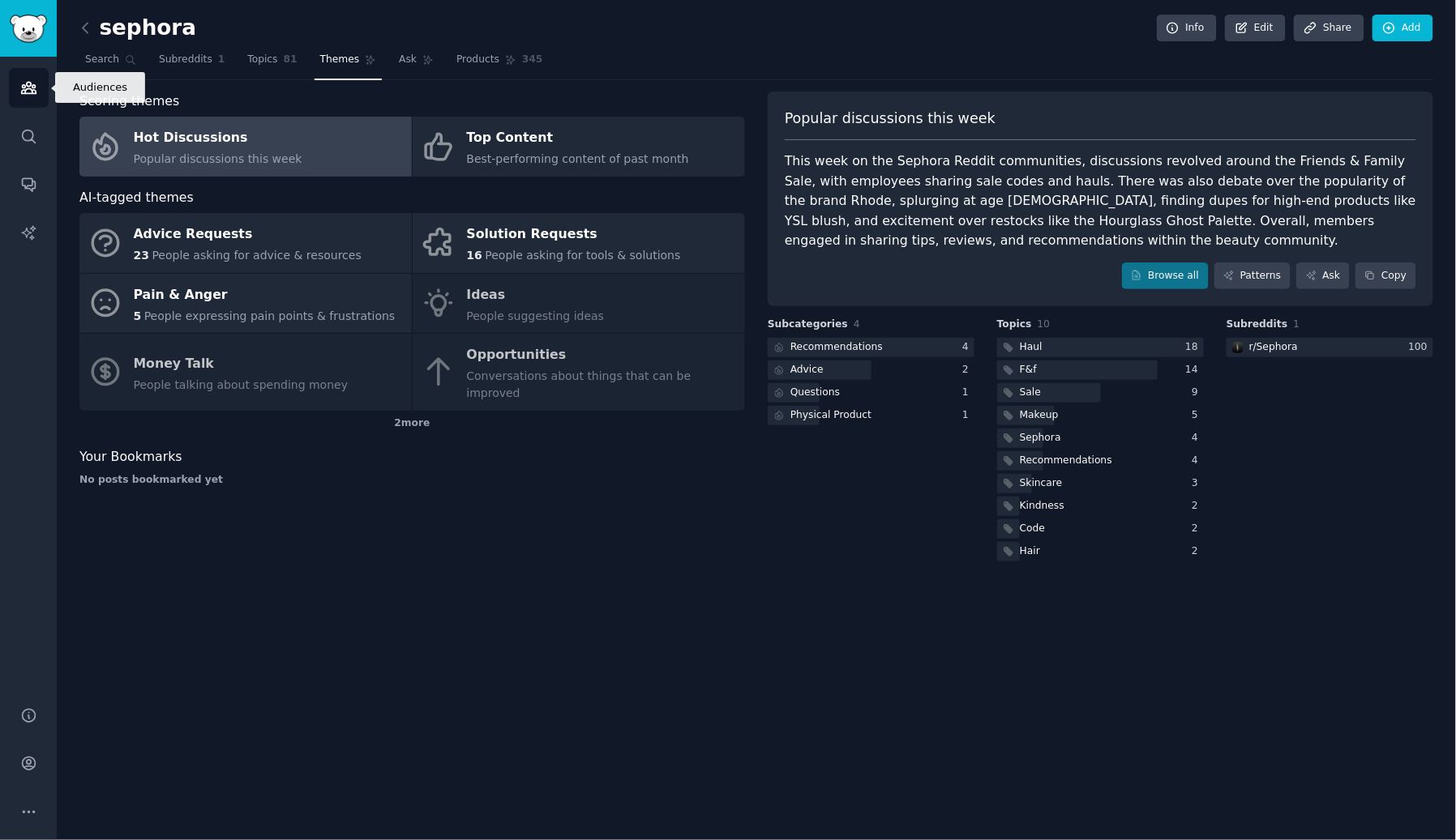
click at [29, 74] on link "Audiences" at bounding box center [29, 88] width 40 height 40
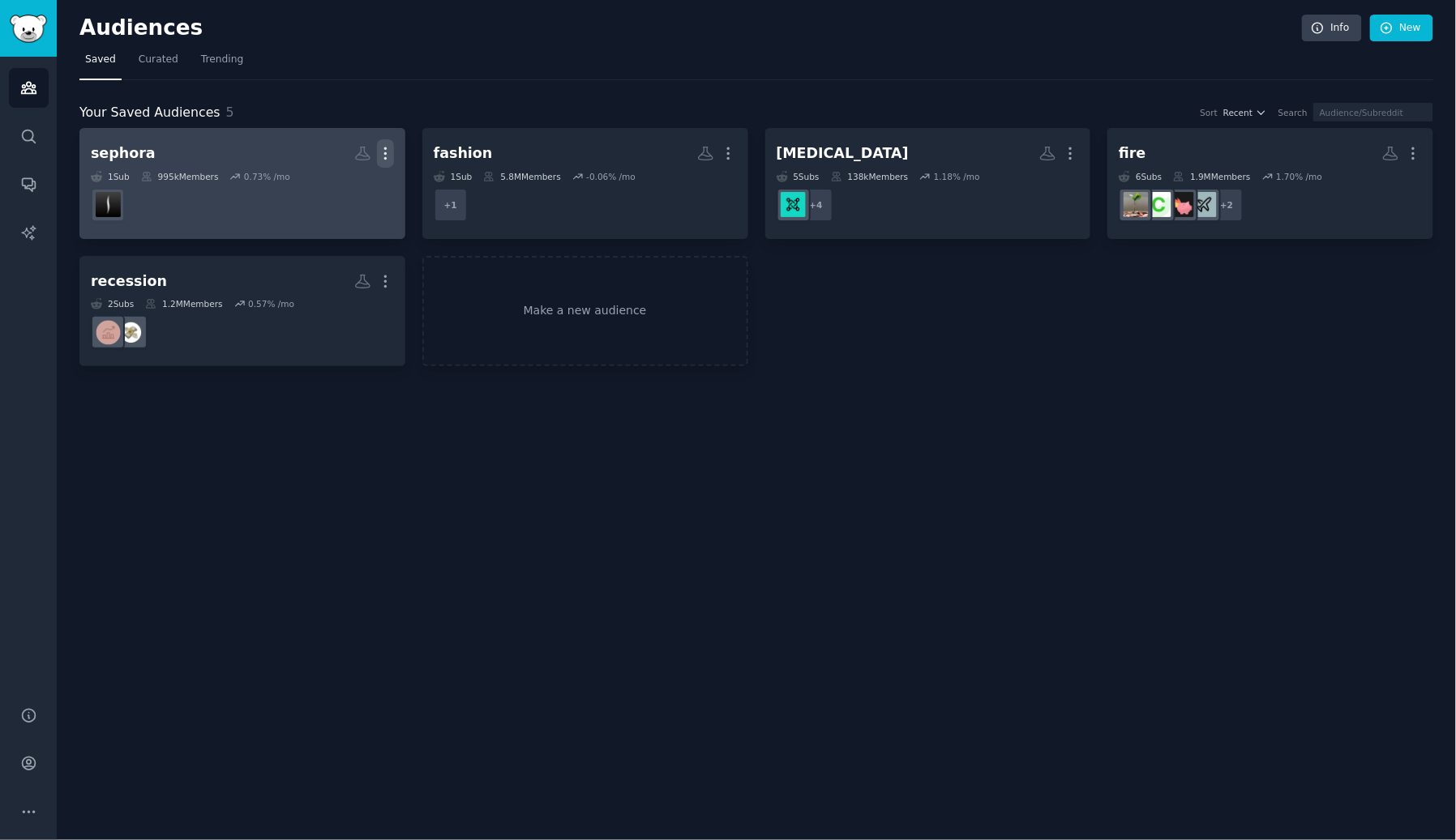
click at [383, 150] on icon "button" at bounding box center [386, 153] width 17 height 17
click at [236, 158] on h2 "sephora Custom Audience More View Delete" at bounding box center [242, 153] width 303 height 29
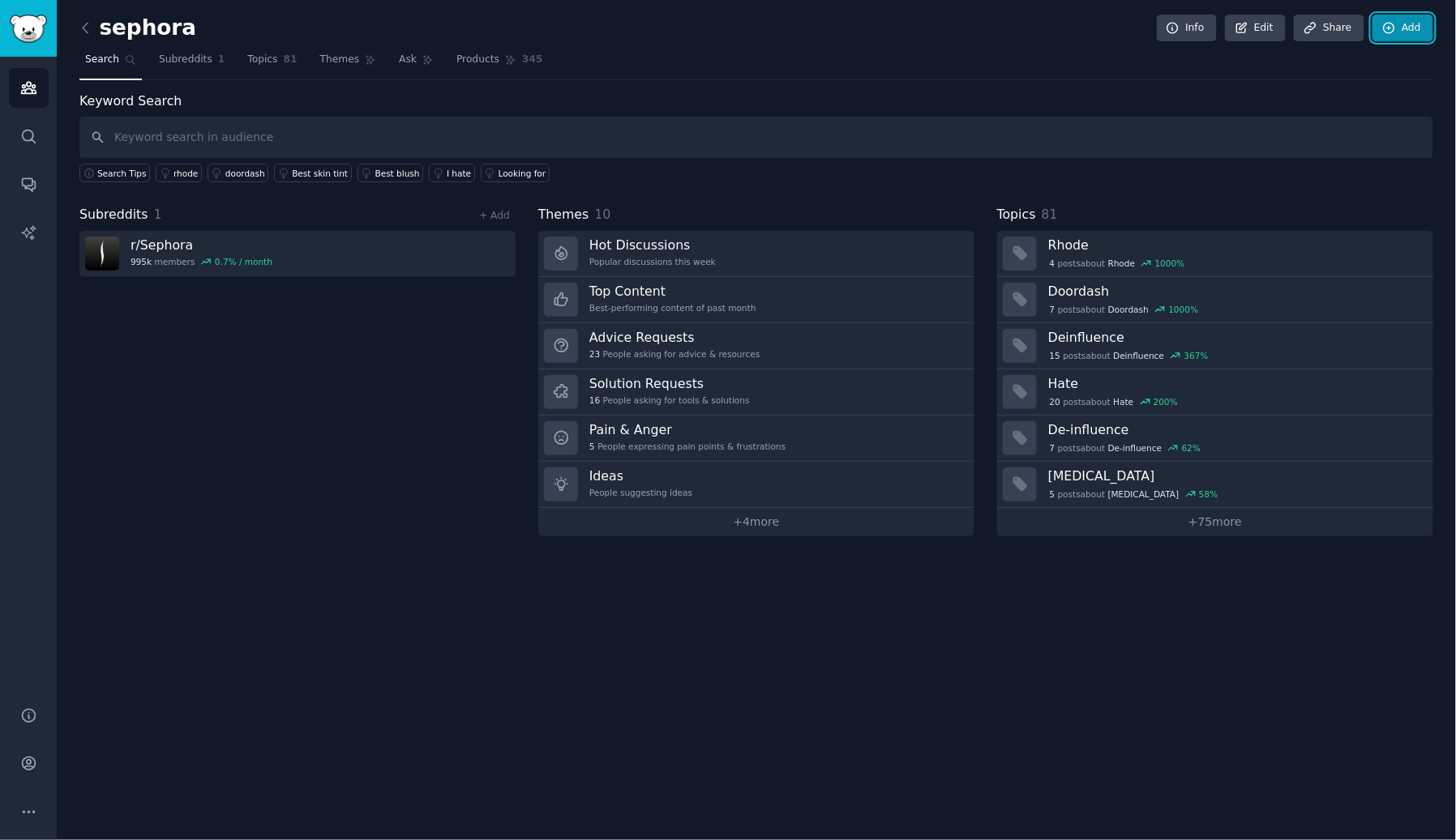
click at [1406, 25] on link "Add" at bounding box center [1403, 28] width 61 height 28
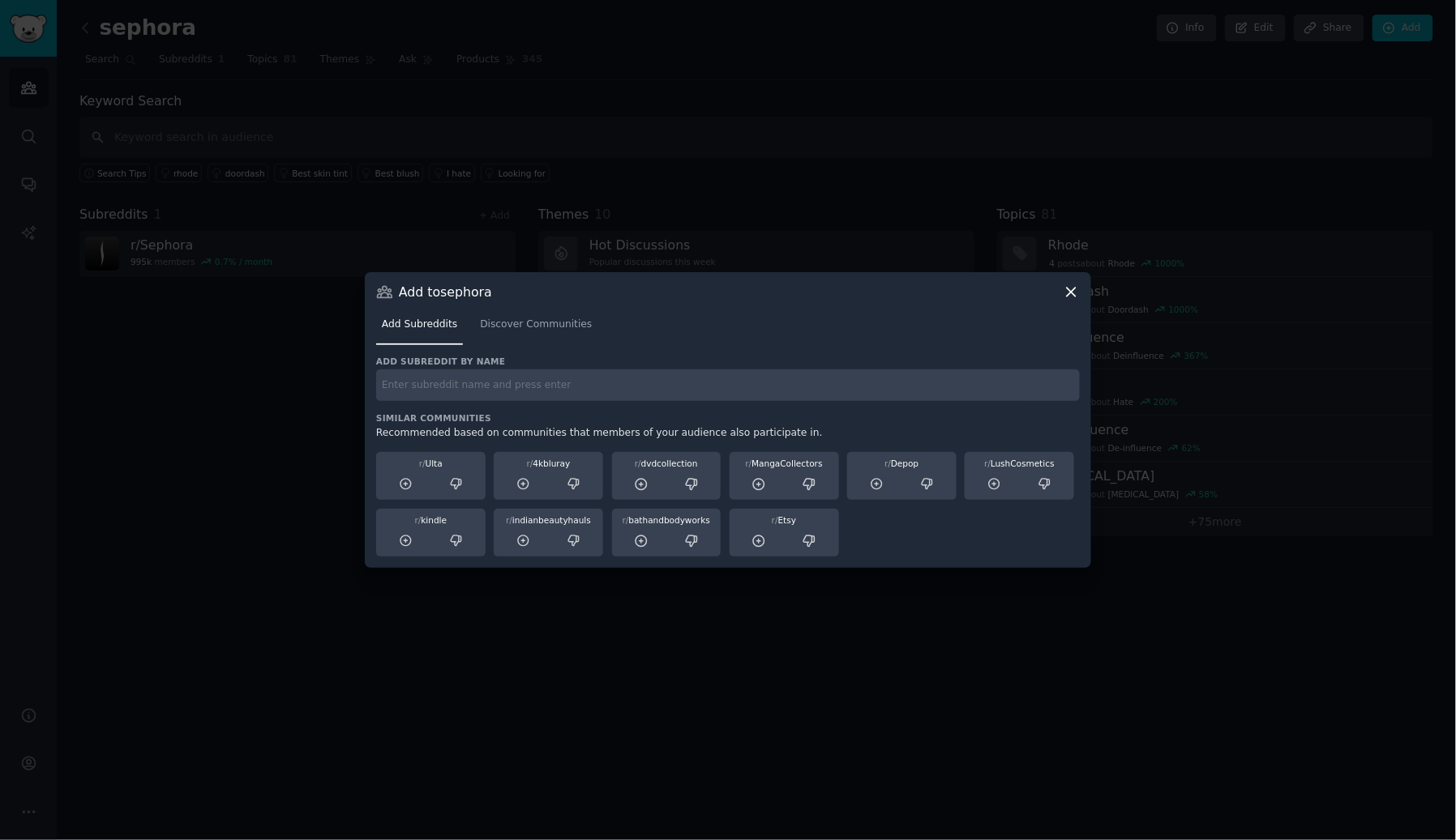
click at [622, 382] on input "text" at bounding box center [728, 385] width 704 height 31
type input "beauty"
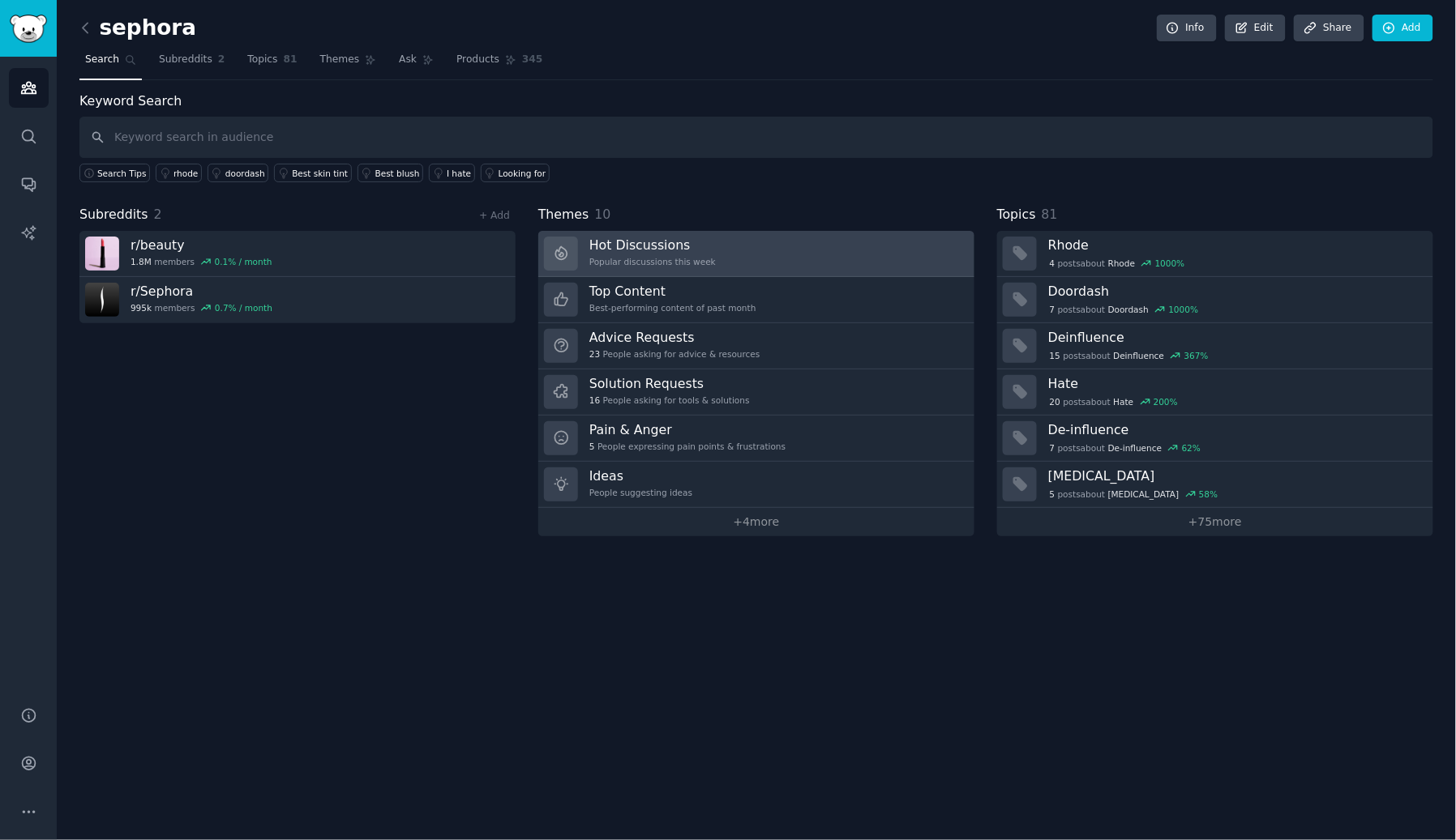
click at [673, 248] on h3 "Hot Discussions" at bounding box center [653, 245] width 127 height 17
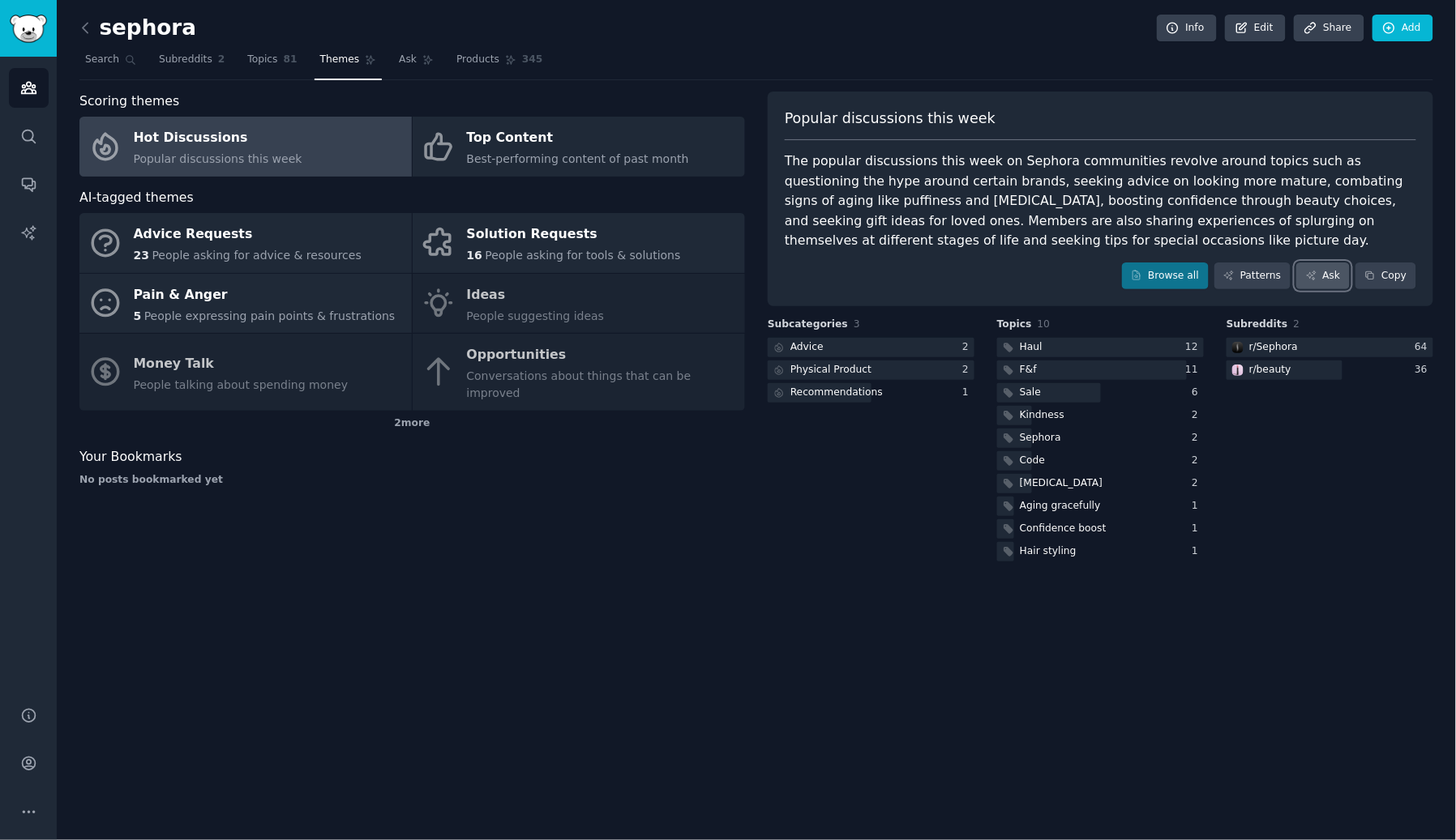
click at [1321, 264] on link "Ask" at bounding box center [1322, 276] width 53 height 28
